Goal: Task Accomplishment & Management: Use online tool/utility

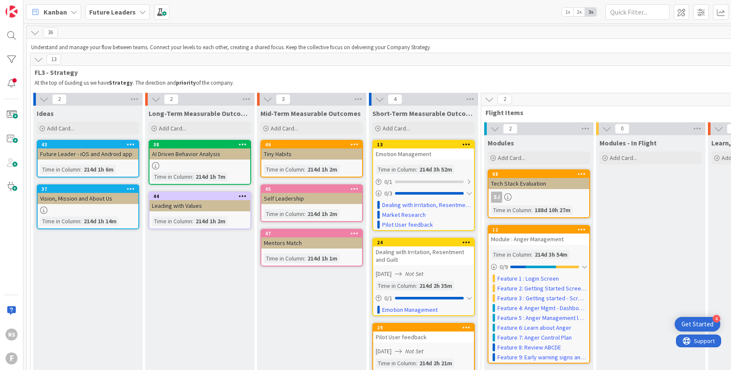
scroll to position [1, 0]
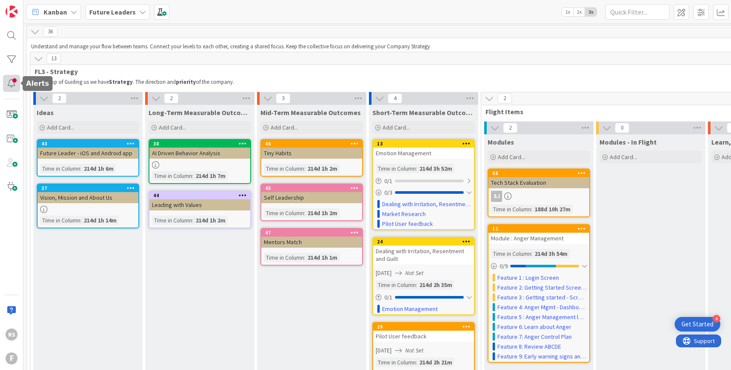
click at [9, 84] on div at bounding box center [11, 83] width 17 height 17
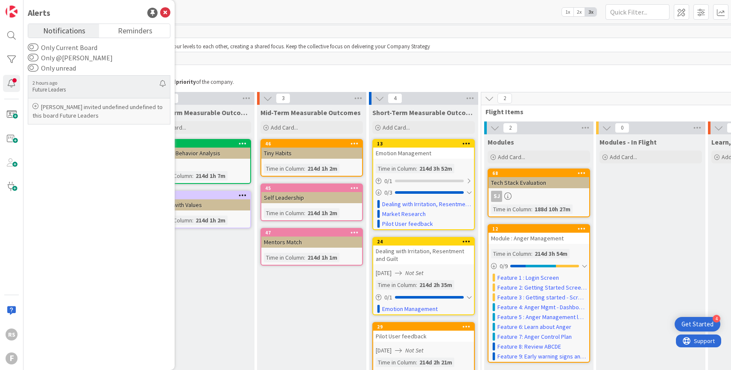
click at [83, 113] on p "[PERSON_NAME] invited undefined undefined to this board Future Leaders" at bounding box center [98, 111] width 133 height 17
click at [36, 107] on icon at bounding box center [35, 106] width 6 height 6
click at [62, 87] on p "Future Leaders" at bounding box center [95, 90] width 127 height 8
drag, startPoint x: 54, startPoint y: 108, endPoint x: 106, endPoint y: 117, distance: 52.9
click at [106, 117] on p "[PERSON_NAME] invited undefined undefined to this board Future Leaders" at bounding box center [98, 111] width 133 height 17
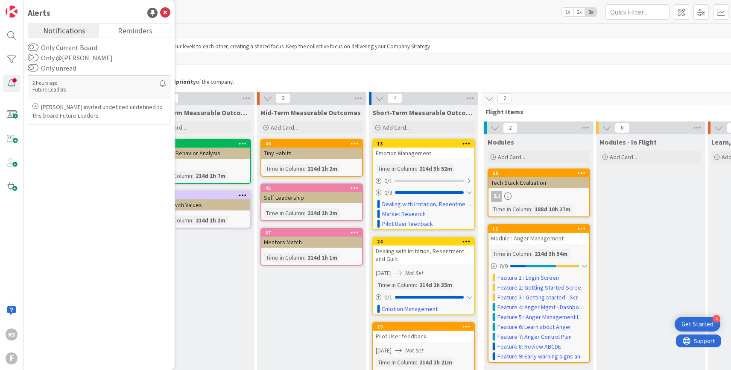
click at [199, 264] on div "Long-Term Measurable Outcomes Add Card... 38 AI Driven Behavior Analysis Time i…" at bounding box center [199, 279] width 109 height 349
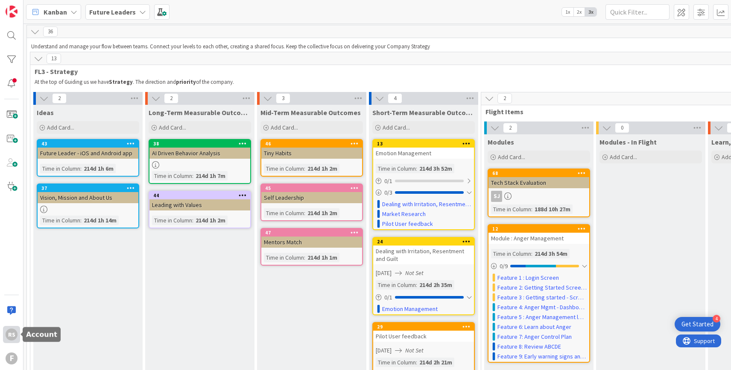
click at [11, 331] on div "RS" at bounding box center [12, 334] width 12 height 12
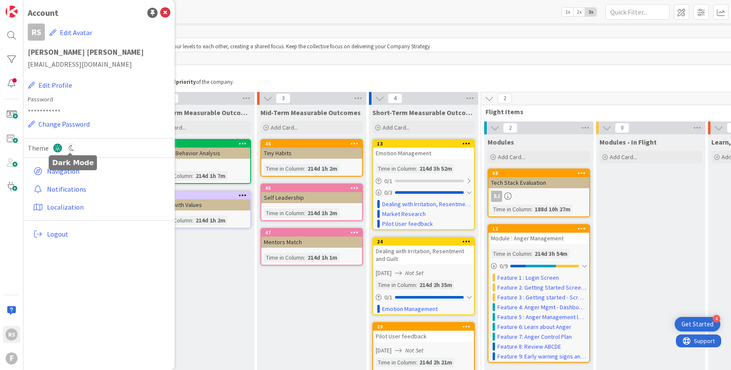
click at [73, 148] on icon at bounding box center [71, 147] width 9 height 9
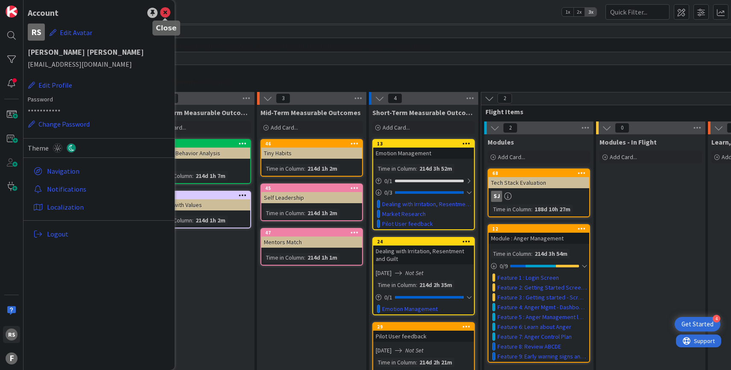
click at [167, 14] on icon at bounding box center [165, 13] width 10 height 10
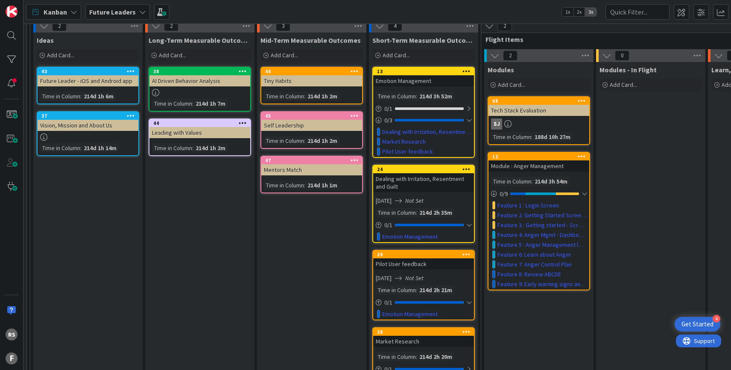
scroll to position [0, 0]
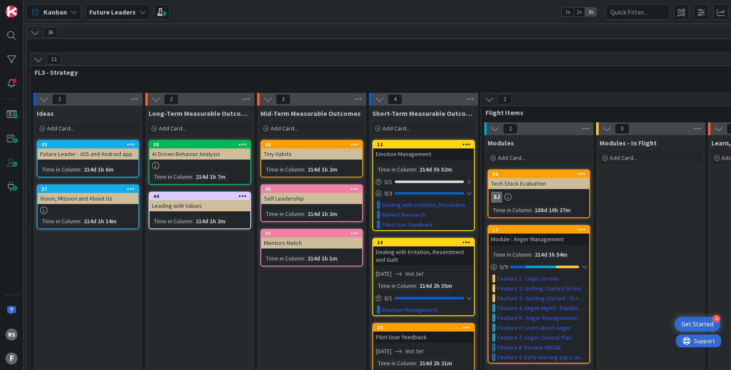
click at [579, 15] on span "2x" at bounding box center [580, 12] width 12 height 9
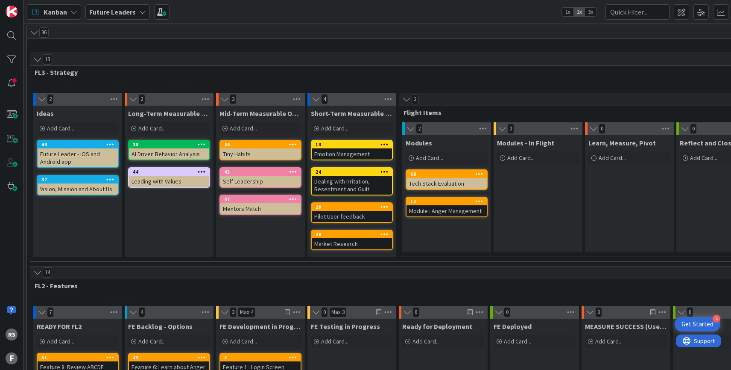
click at [568, 12] on span "1x" at bounding box center [568, 12] width 12 height 9
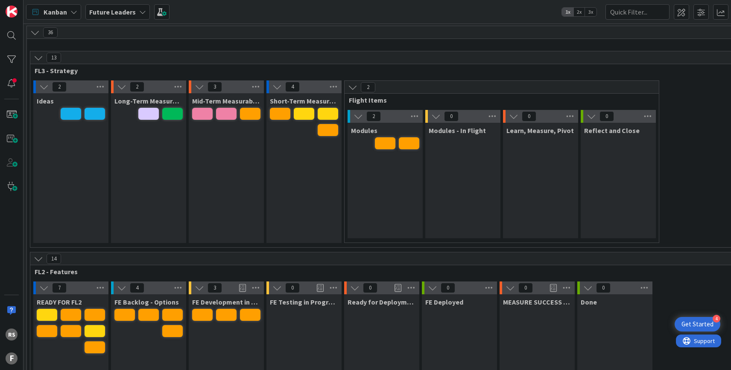
click at [581, 15] on span "2x" at bounding box center [580, 12] width 12 height 9
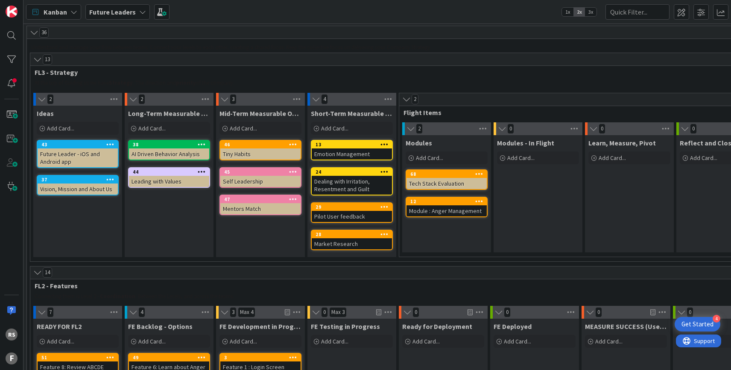
click at [590, 15] on span "3x" at bounding box center [591, 12] width 12 height 9
